Goal: Find specific page/section: Find specific page/section

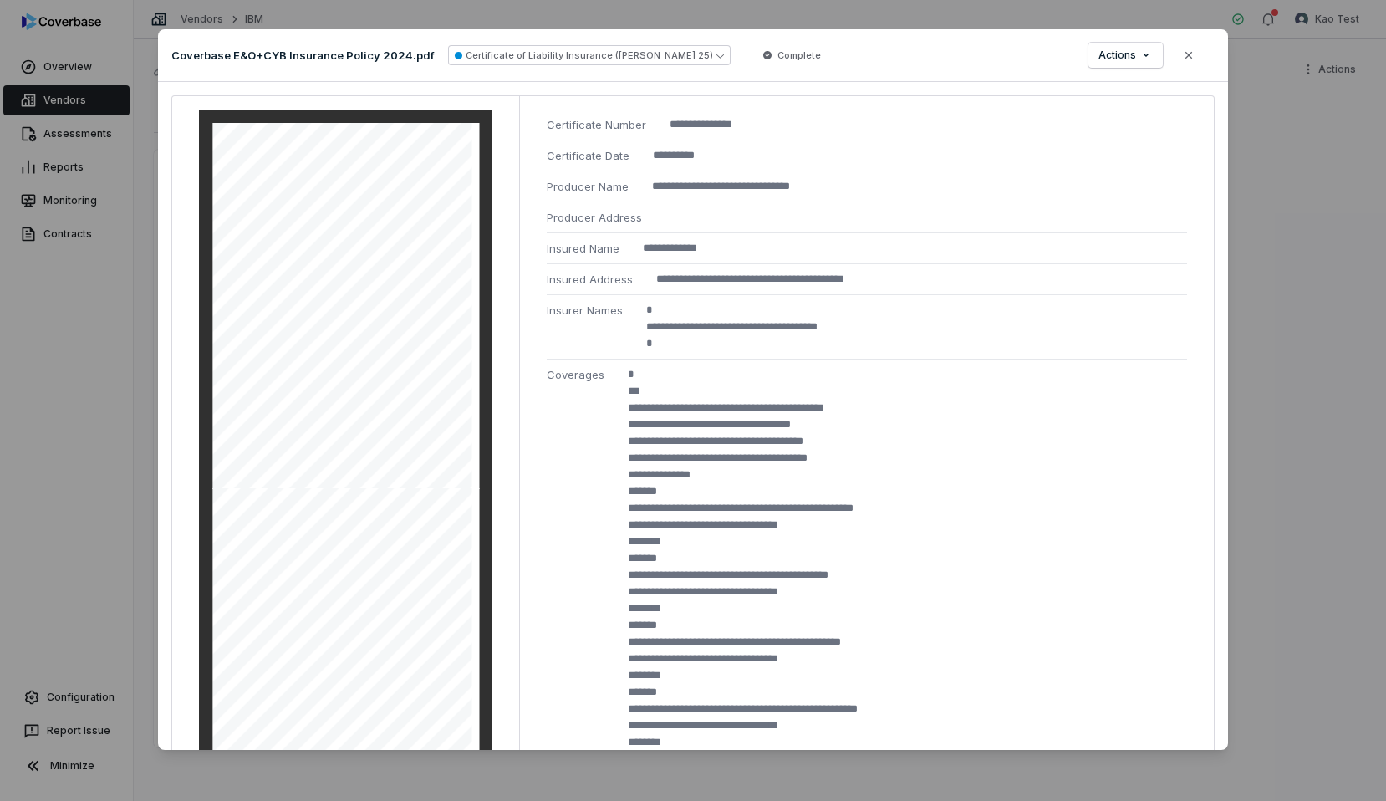
click at [1284, 181] on div "**********" at bounding box center [693, 401] width 1386 height 796
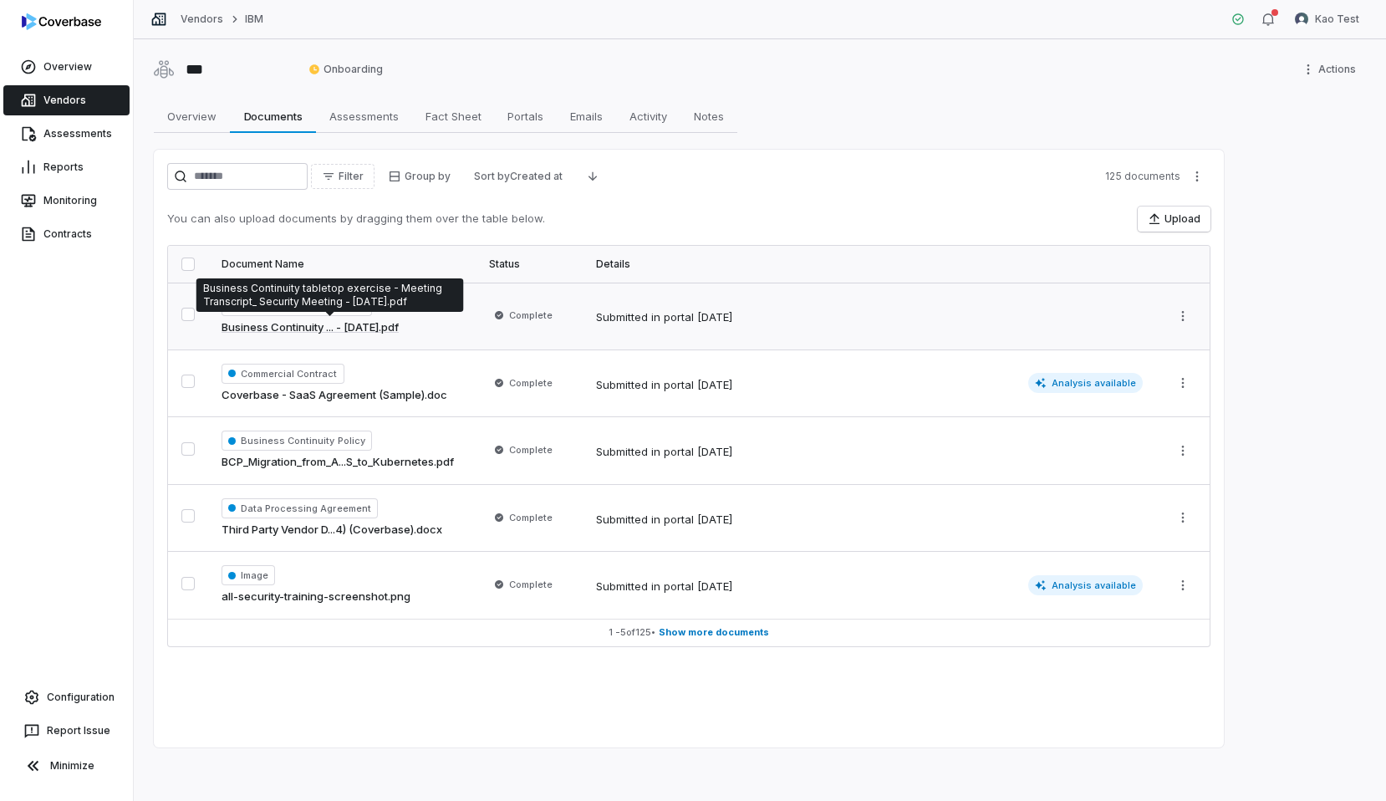
click at [394, 327] on link "Business Continuity ... - May 15, 2024.pdf" at bounding box center [310, 327] width 177 height 17
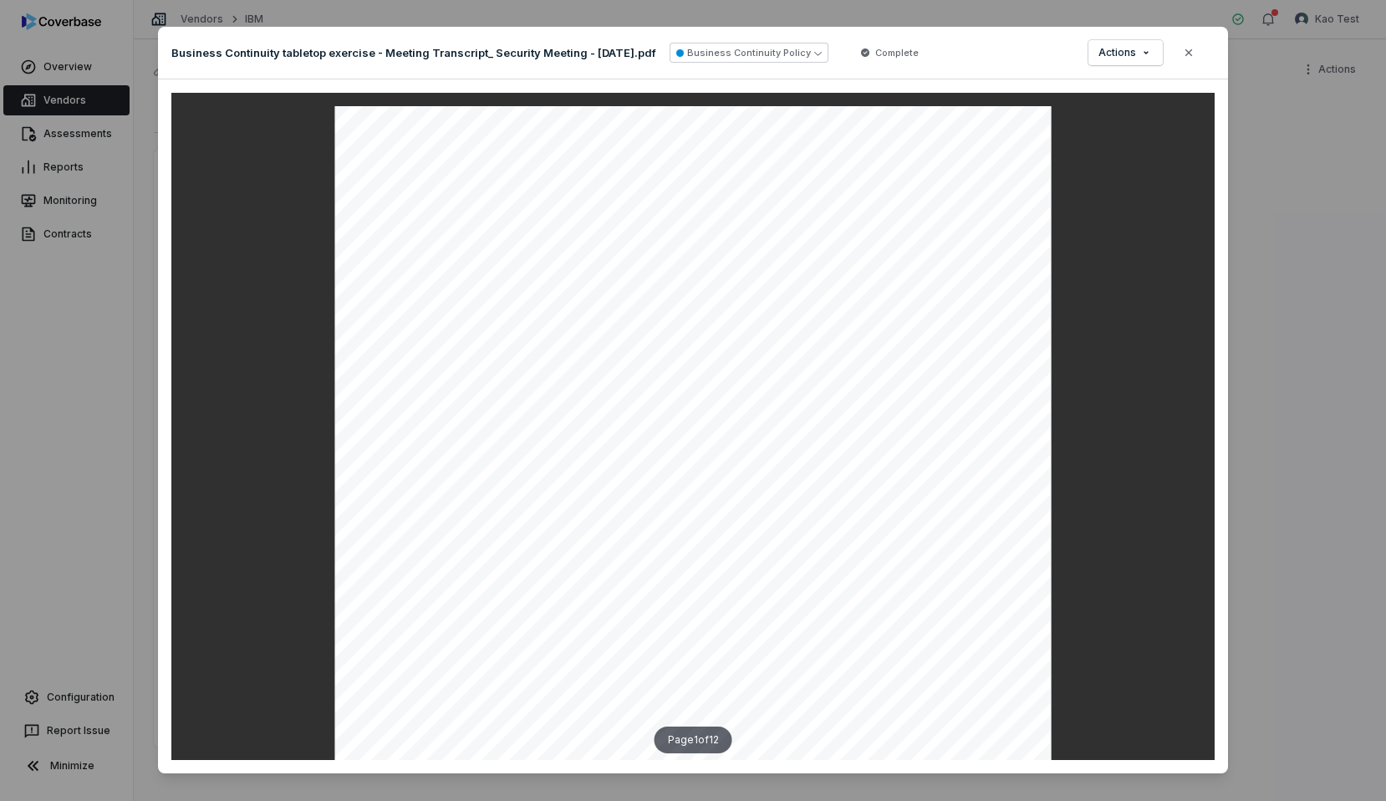
click at [1268, 304] on div "Document Preview Business Continuity tabletop exercise - Meeting Transcript_ Se…" at bounding box center [693, 410] width 1386 height 821
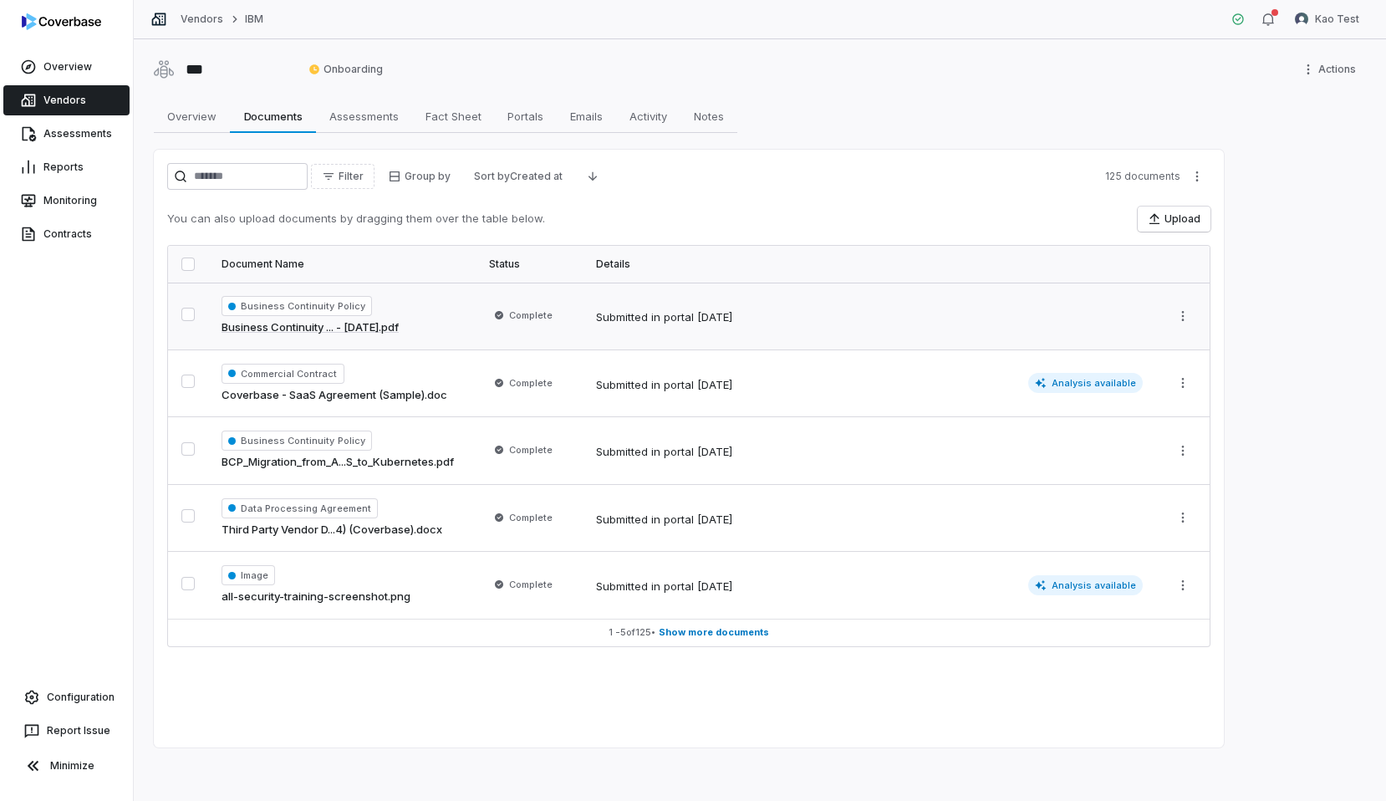
click at [347, 325] on link "Business Continuity ... - May 15, 2024.pdf" at bounding box center [310, 327] width 177 height 17
